Goal: Find contact information: Find contact information

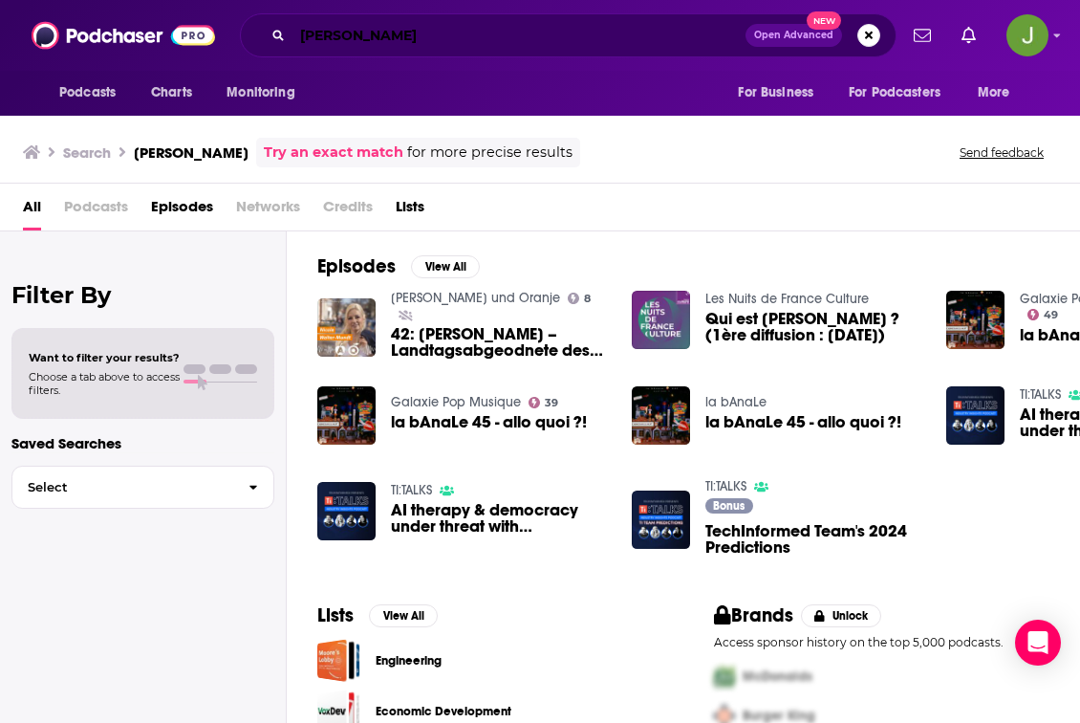
click at [454, 37] on input "[PERSON_NAME]" at bounding box center [518, 35] width 453 height 31
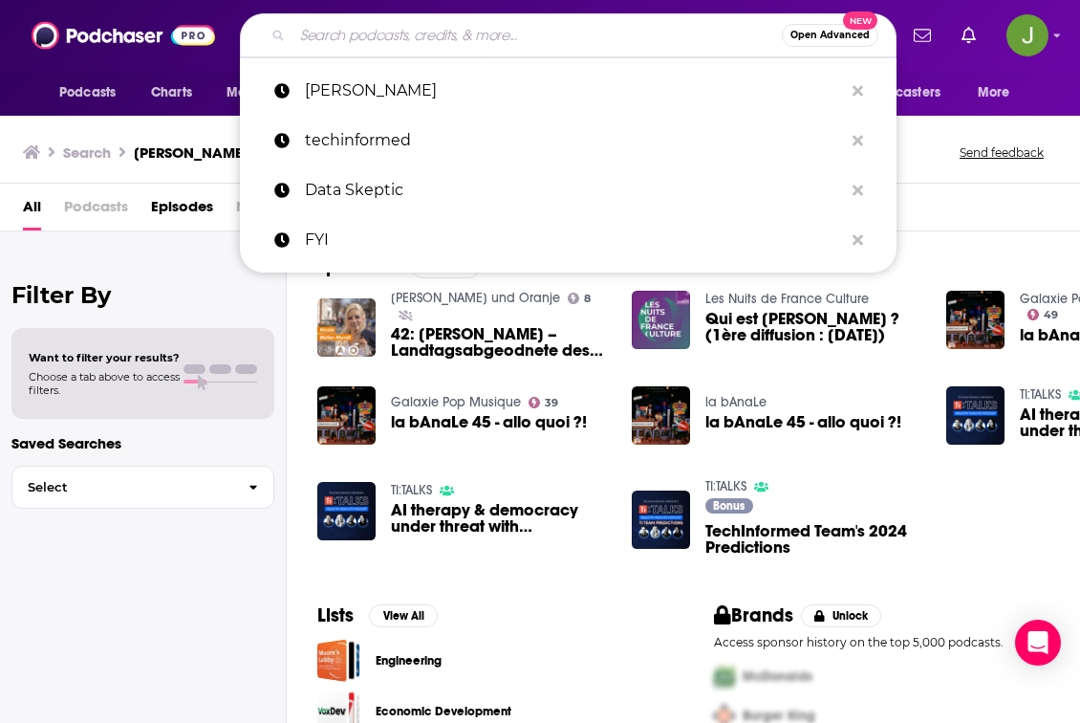
paste input "BidCast"
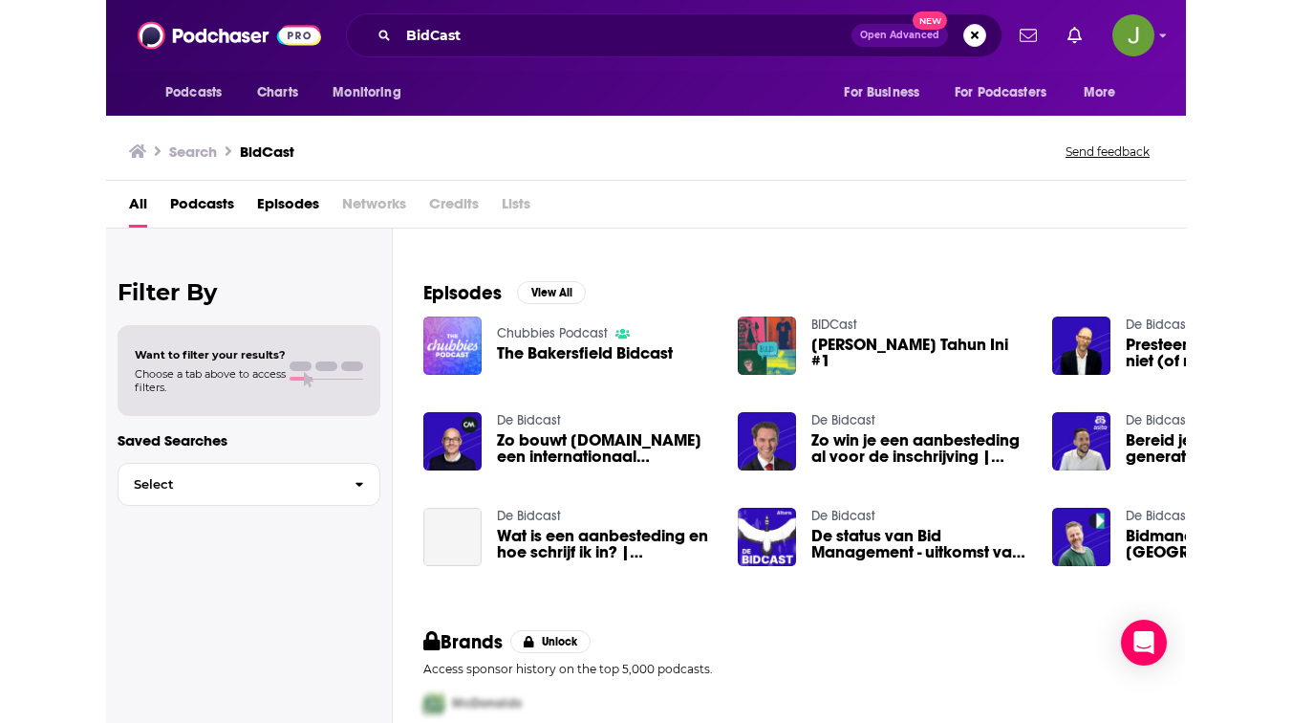
scroll to position [256, 0]
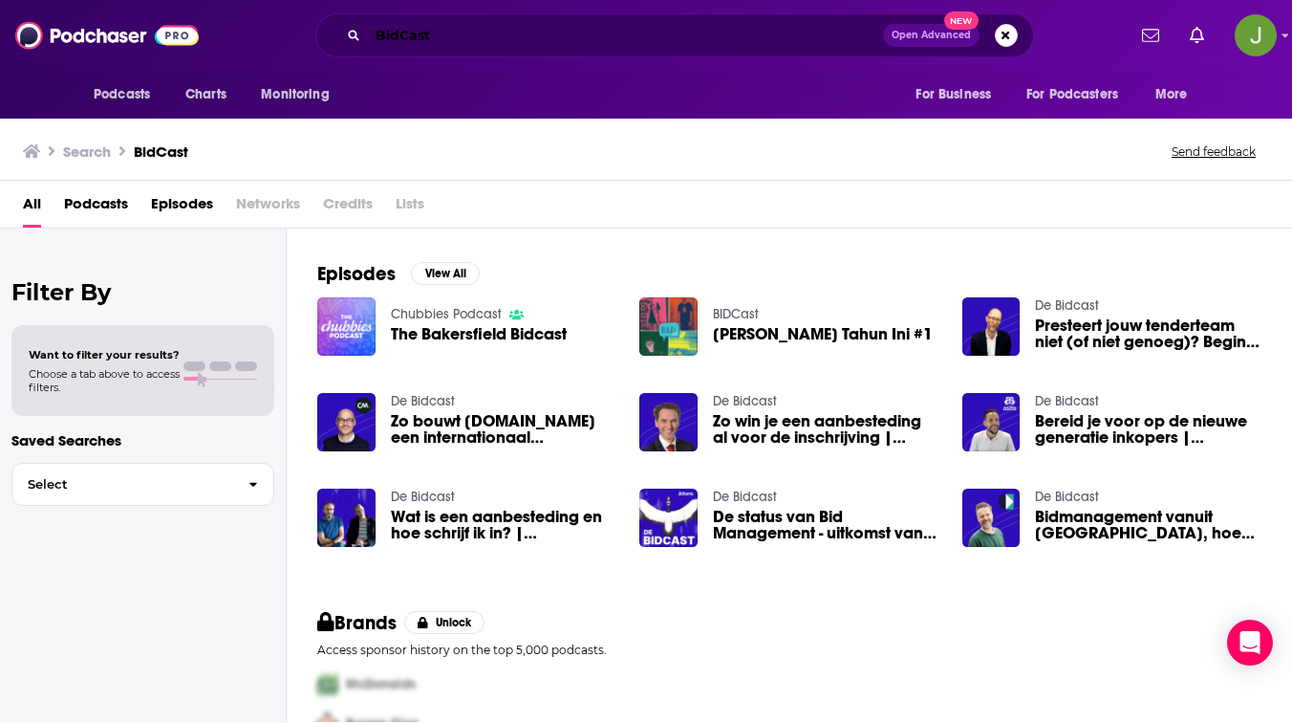
click at [467, 48] on input "BidCast" at bounding box center [625, 35] width 515 height 31
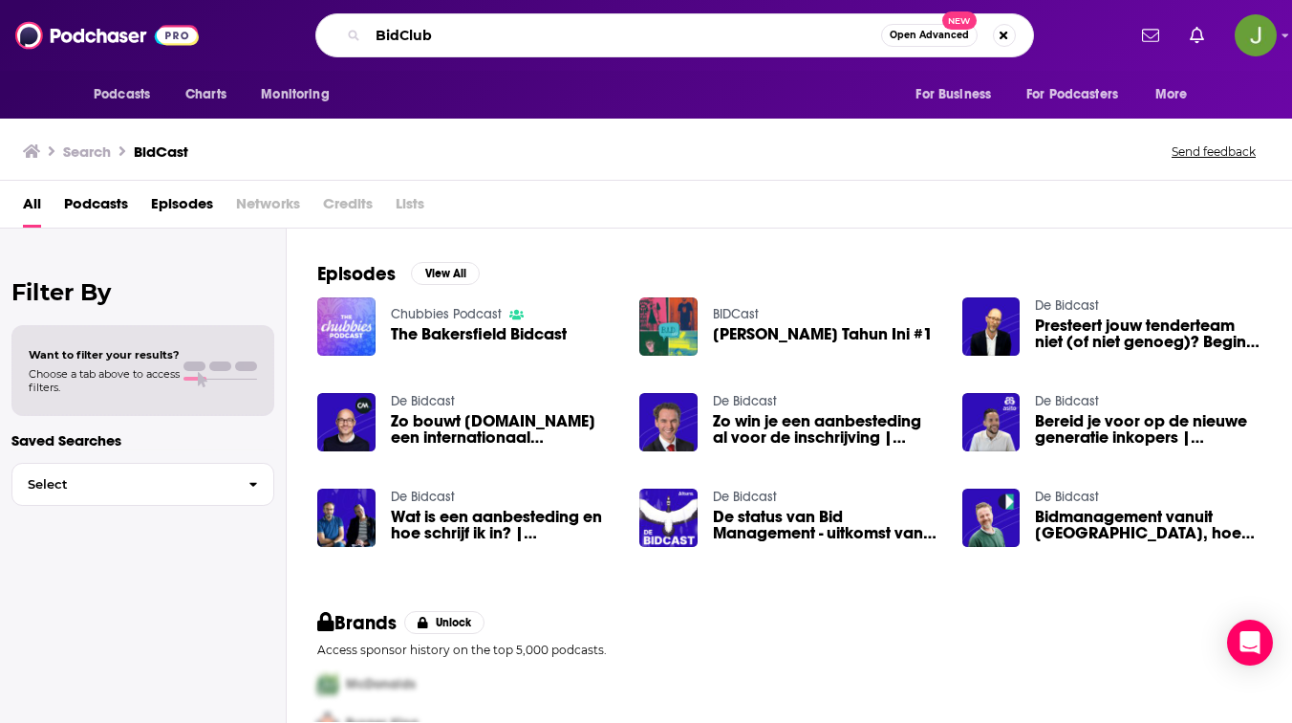
type input "BidClub"
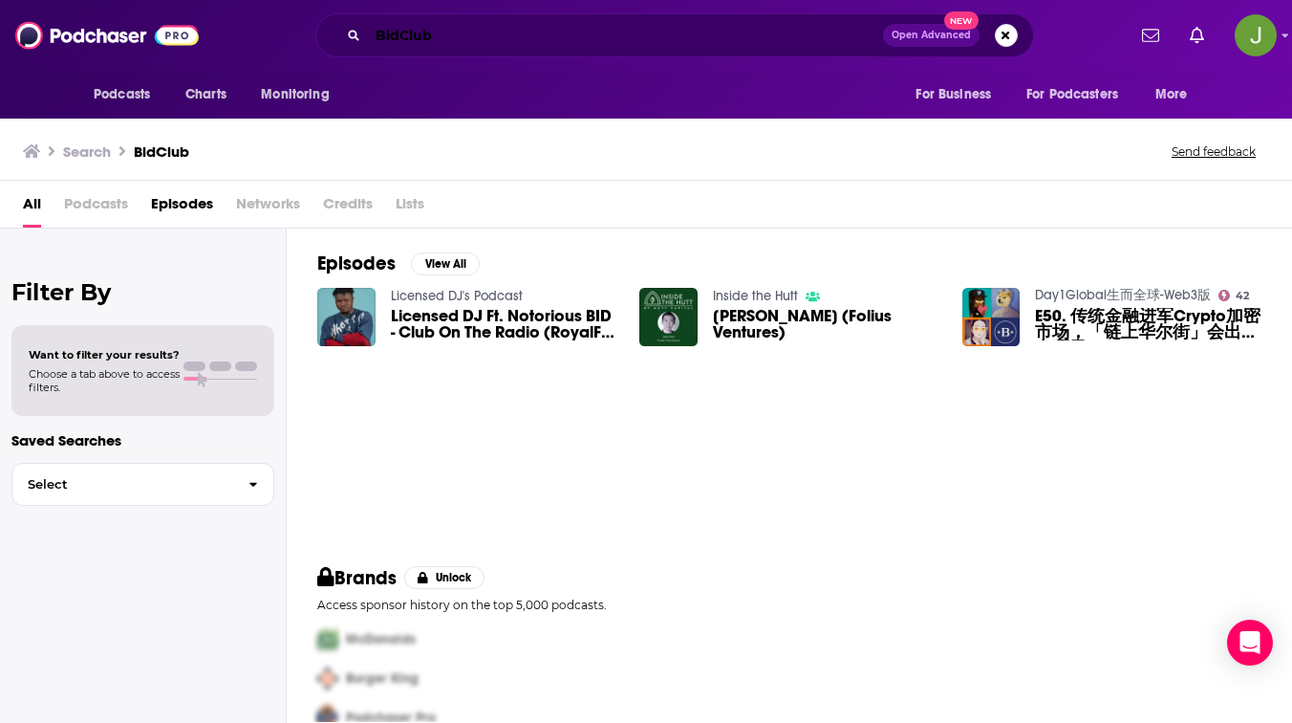
click at [527, 48] on input "BidClub" at bounding box center [625, 35] width 515 height 31
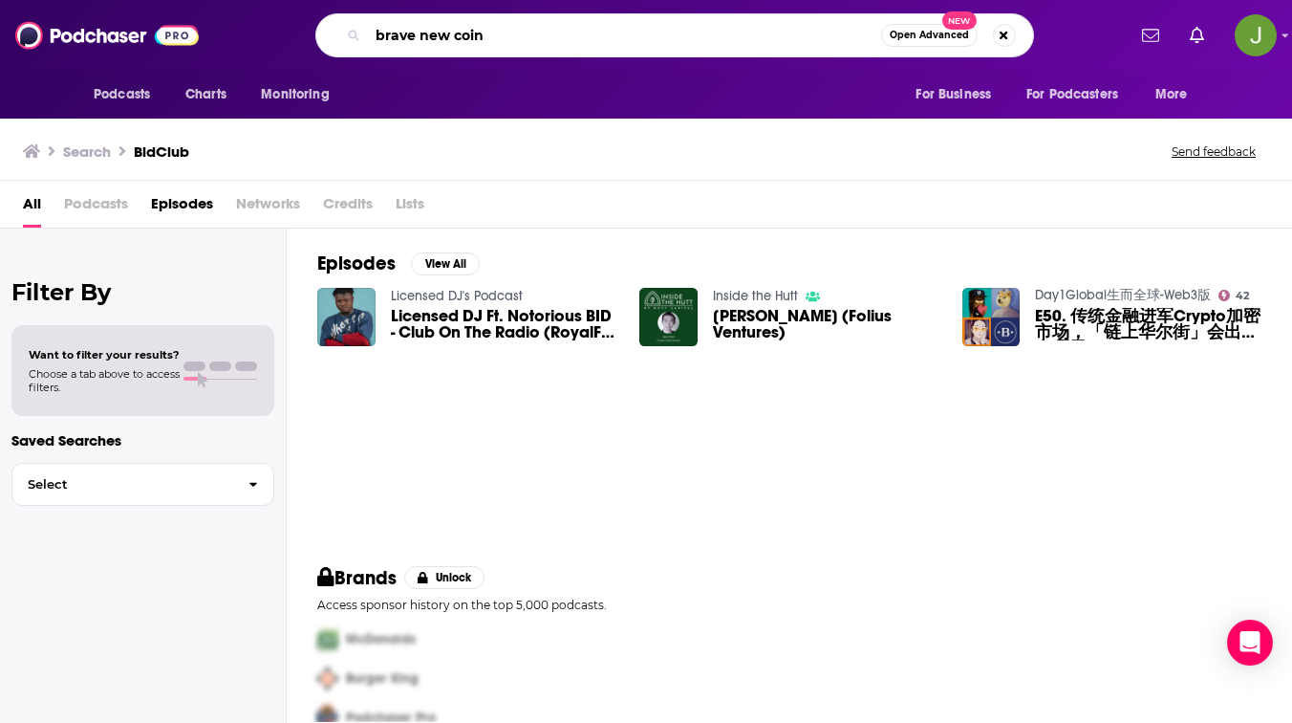
type input "brave new coin"
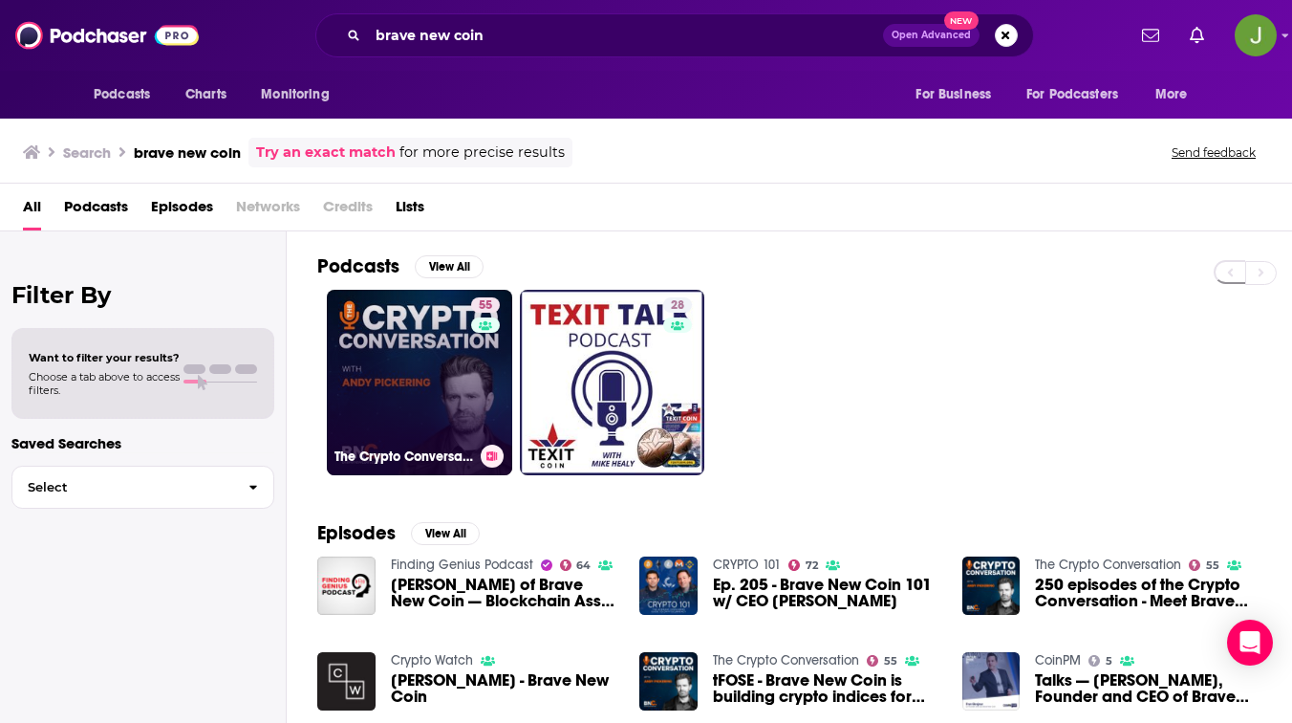
click at [437, 381] on link "55 The Crypto Conversation" at bounding box center [419, 382] width 185 height 185
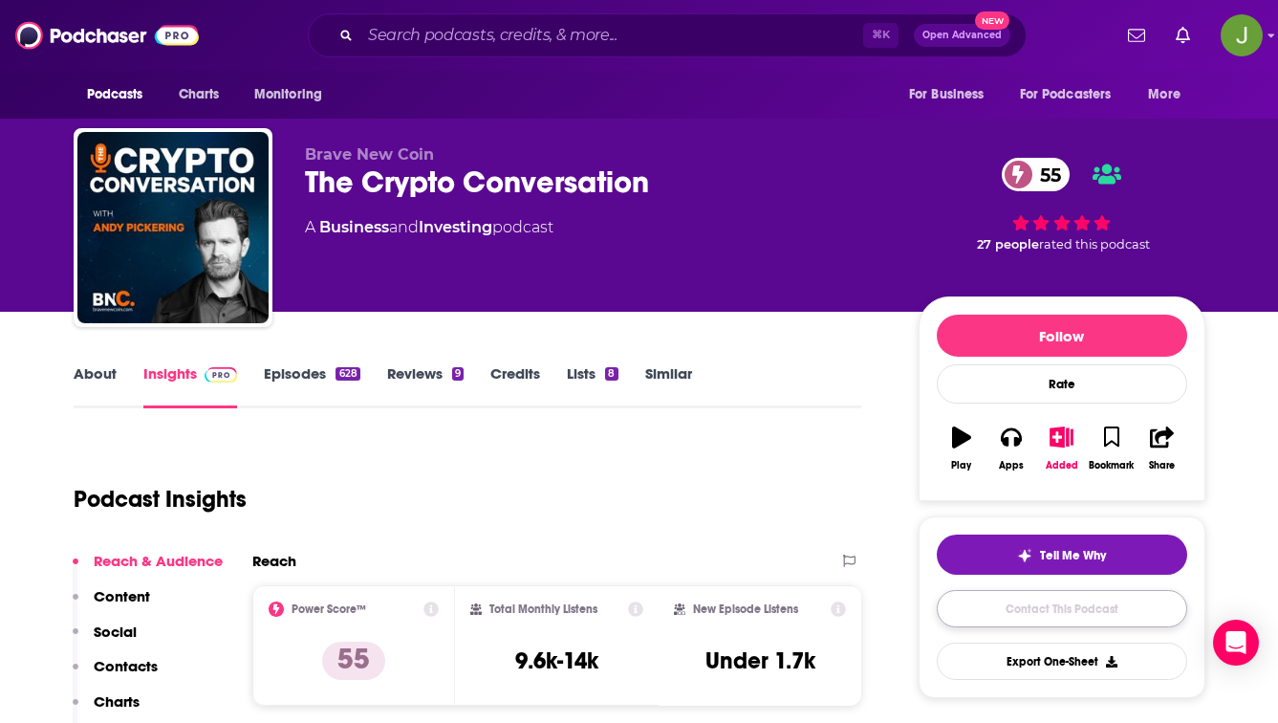
click at [1079, 617] on link "Contact This Podcast" at bounding box center [1062, 608] width 250 height 37
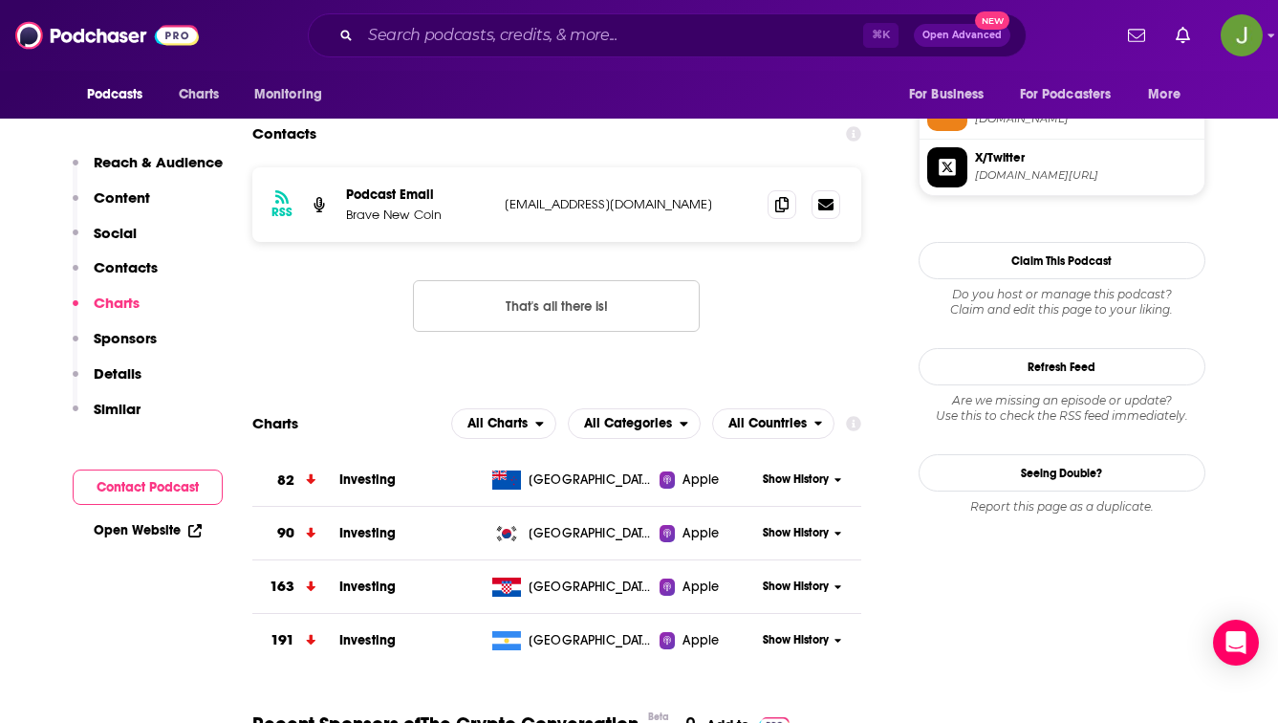
scroll to position [1503, 0]
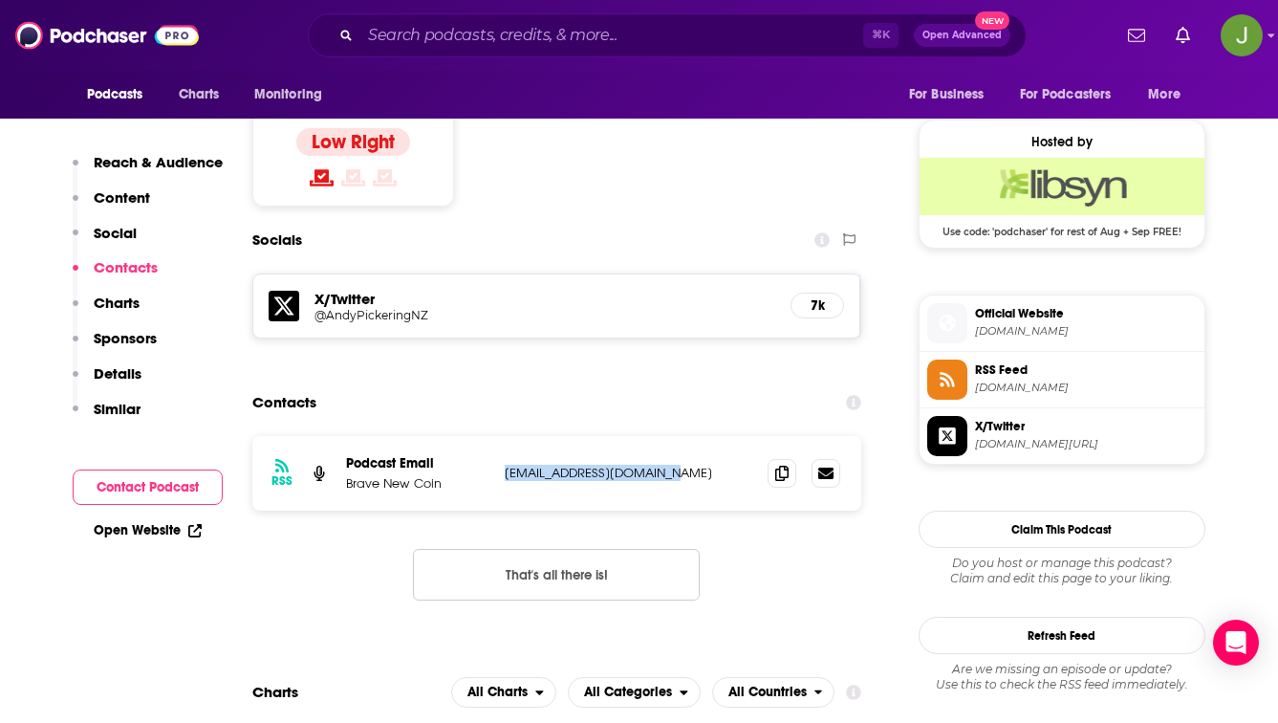
drag, startPoint x: 677, startPoint y: 406, endPoint x: 506, endPoint y: 408, distance: 171.1
click at [506, 465] on p "[EMAIL_ADDRESS][DOMAIN_NAME]" at bounding box center [629, 473] width 249 height 16
copy p "[EMAIL_ADDRESS][DOMAIN_NAME]"
drag, startPoint x: 460, startPoint y: 419, endPoint x: 343, endPoint y: 421, distance: 116.6
click at [343, 436] on div "RSS Podcast Email Brave New Coin [EMAIL_ADDRESS][DOMAIN_NAME] [EMAIL_ADDRESS][D…" at bounding box center [557, 473] width 610 height 75
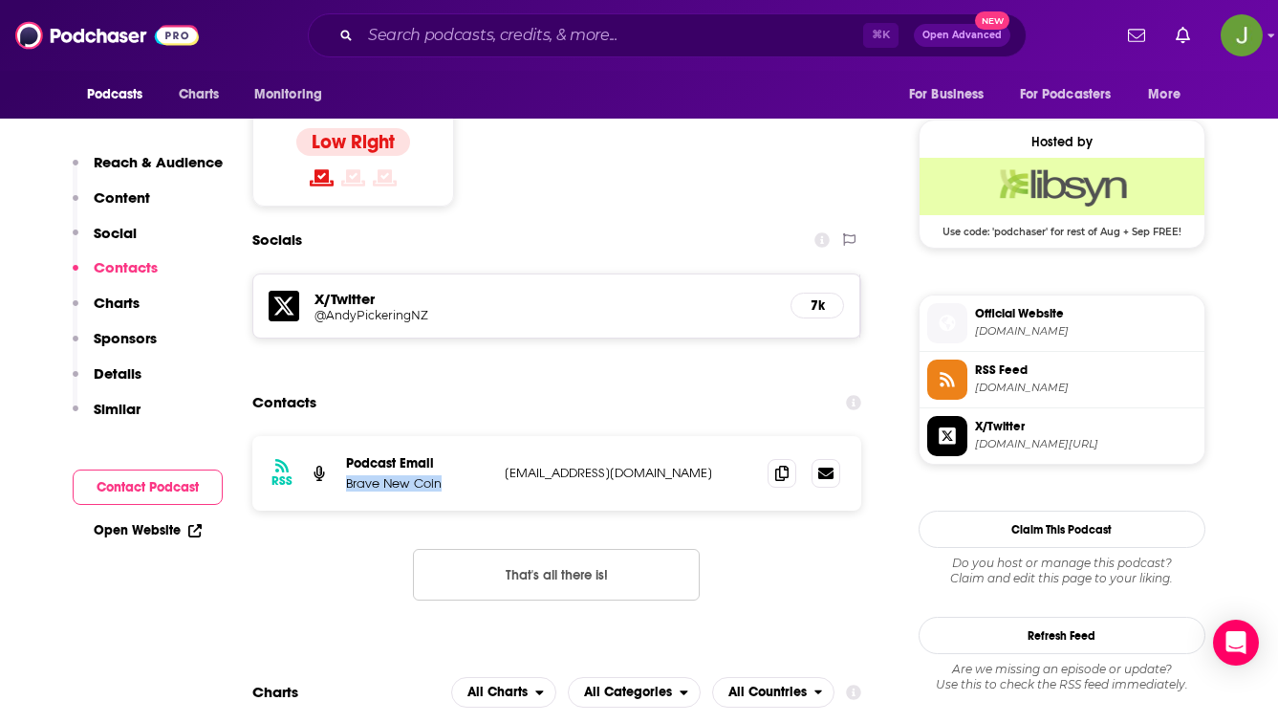
copy p "Brave New Coin"
